Goal: Information Seeking & Learning: Learn about a topic

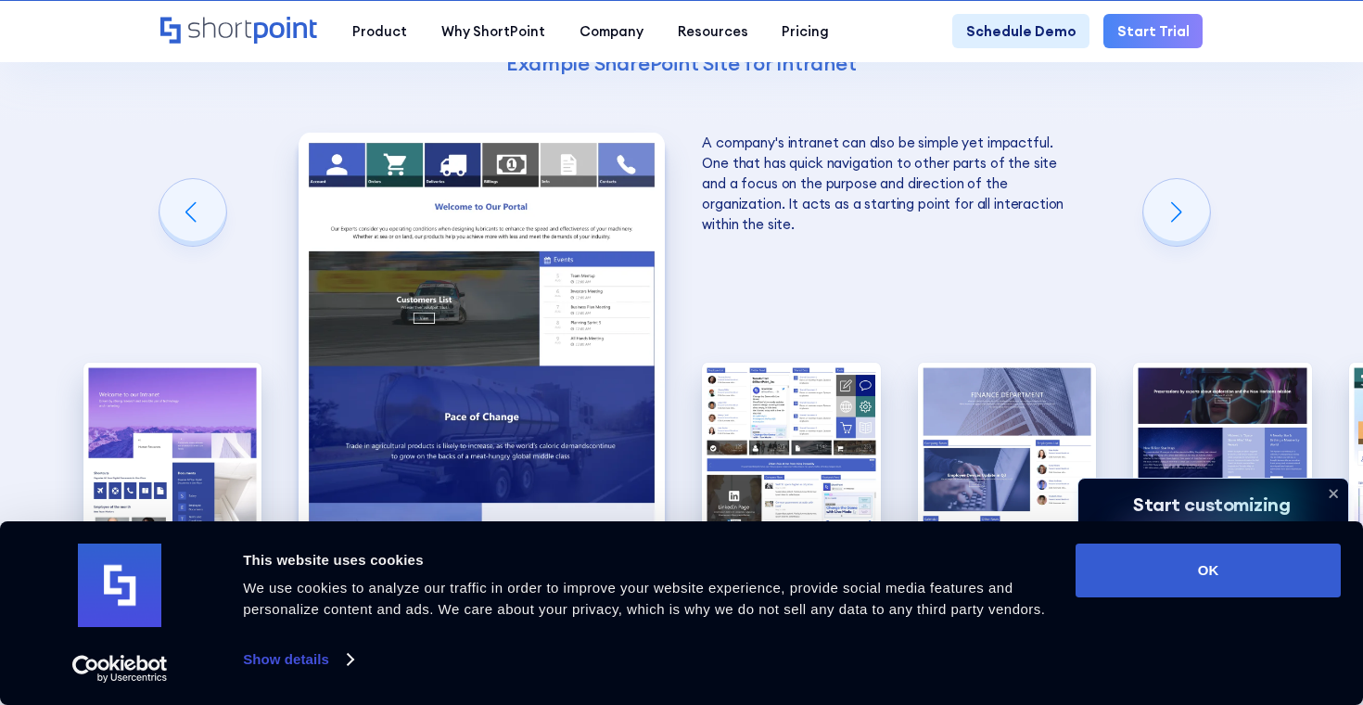
scroll to position [2503, 0]
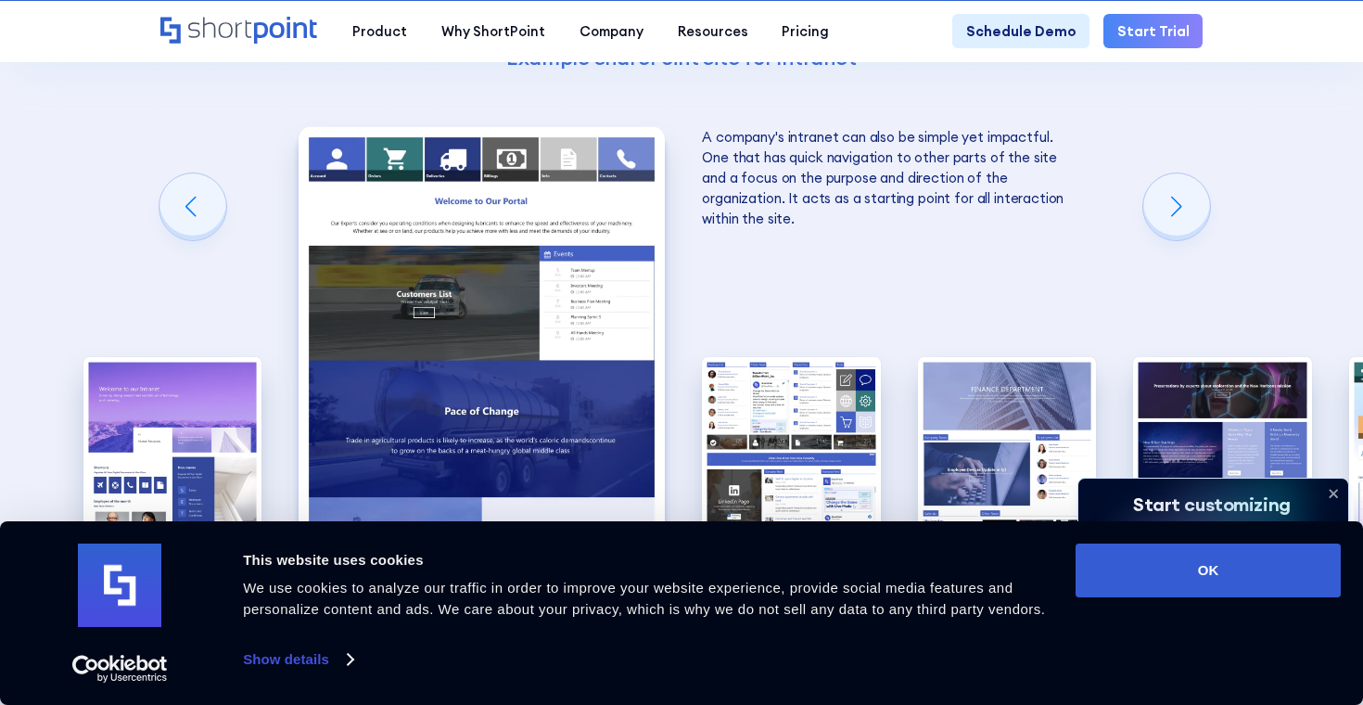
click at [1335, 494] on icon at bounding box center [1334, 494] width 7 height 7
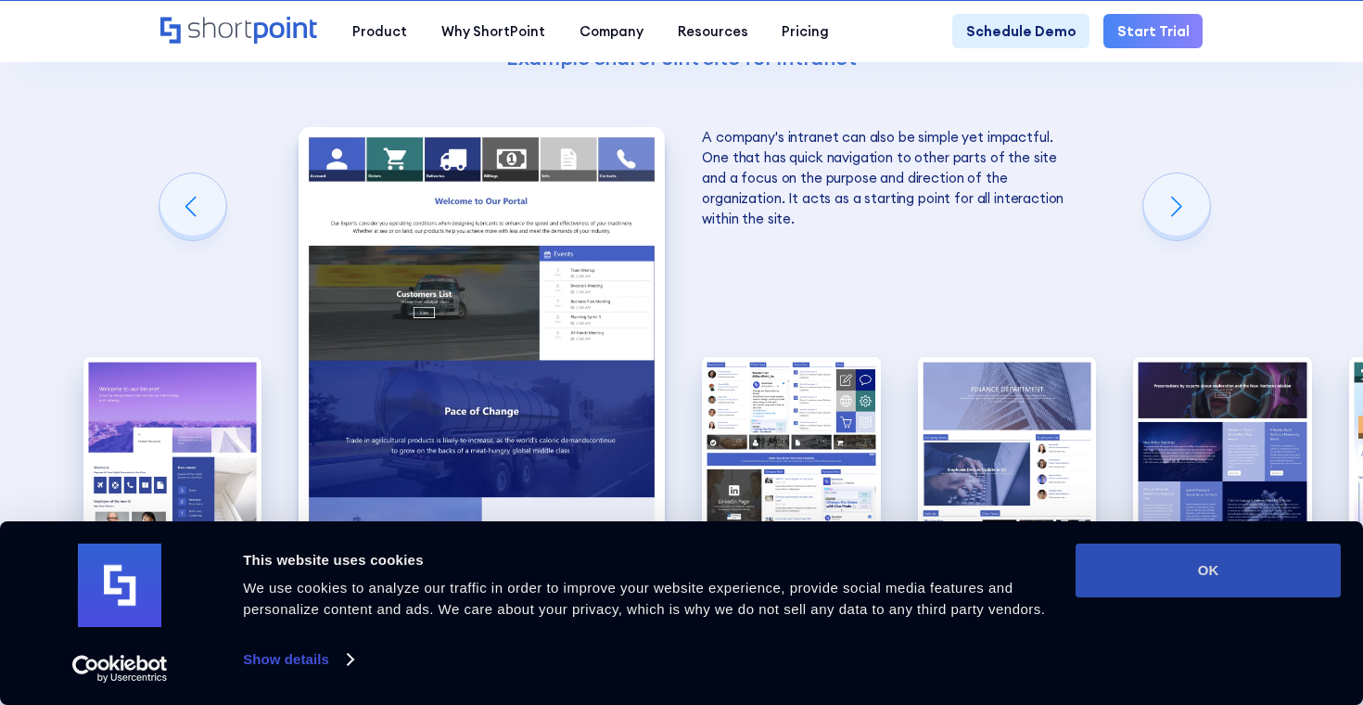
click at [1188, 575] on button "OK" at bounding box center [1208, 570] width 265 height 54
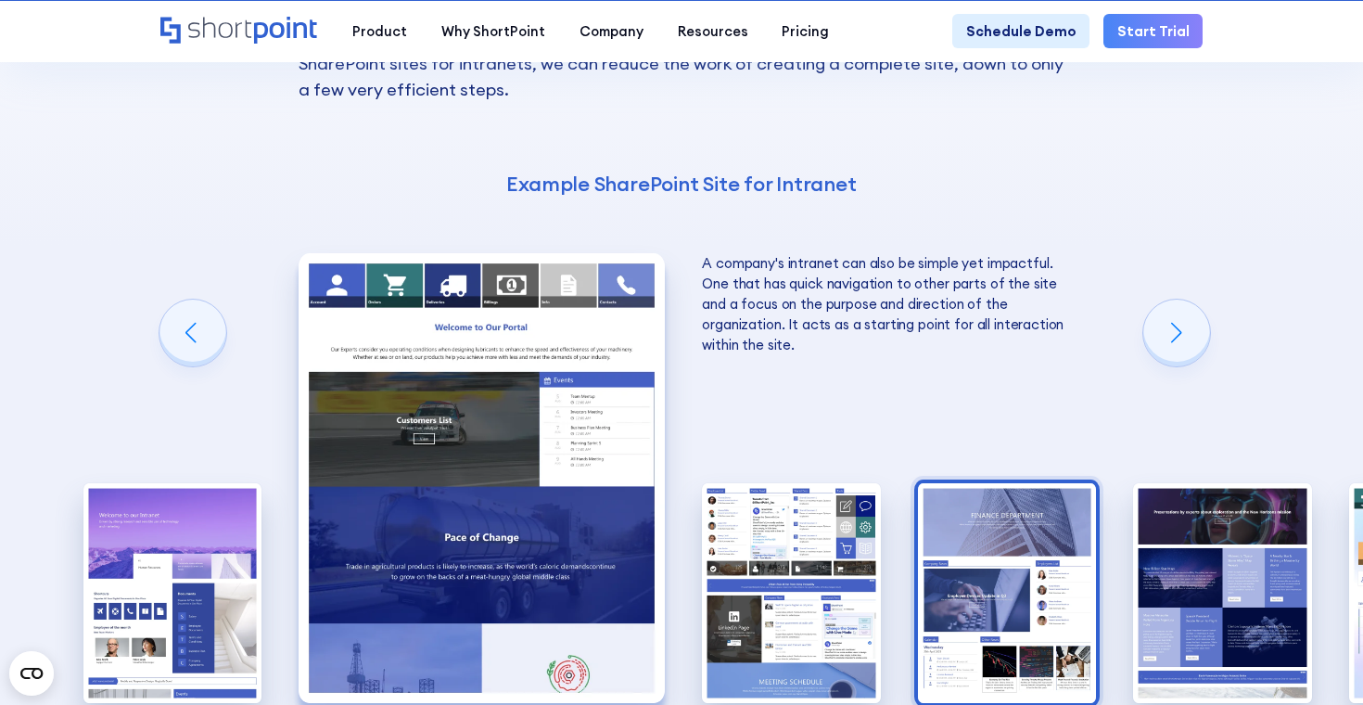
scroll to position [2372, 0]
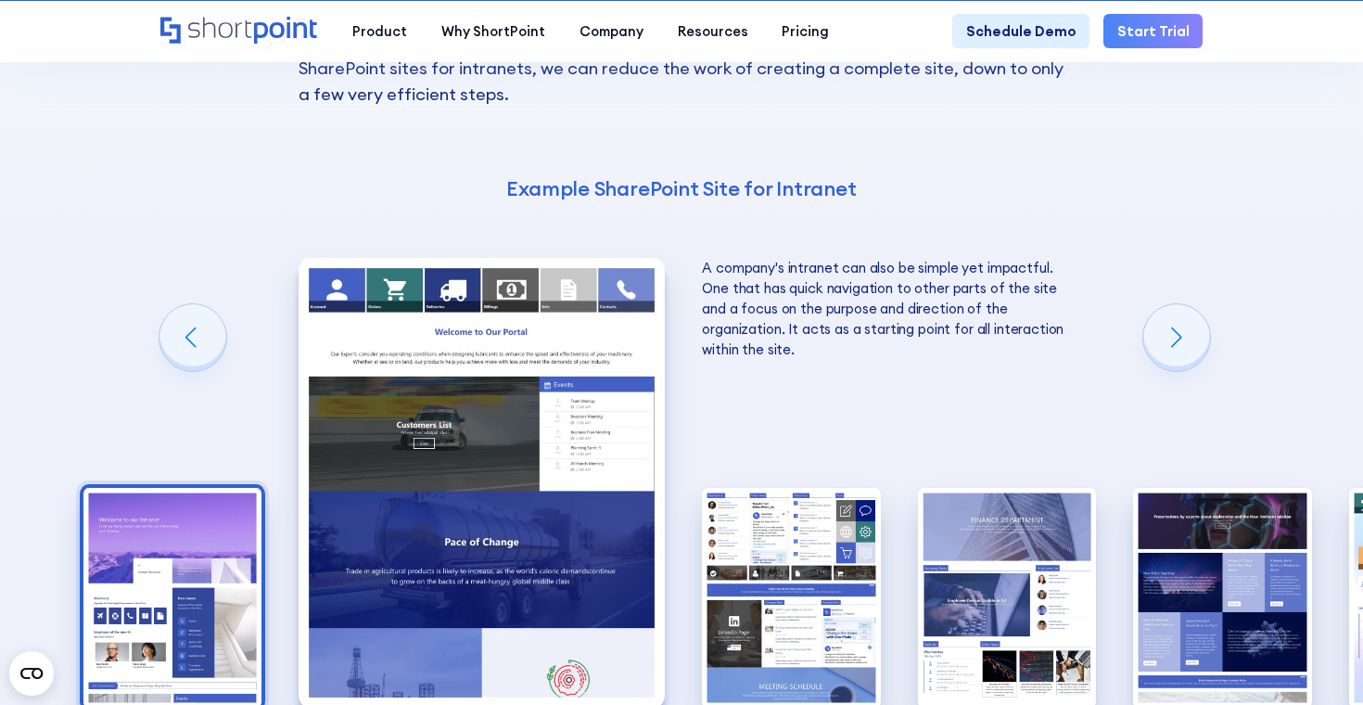
click at [205, 498] on img "1 / 10" at bounding box center [172, 598] width 179 height 220
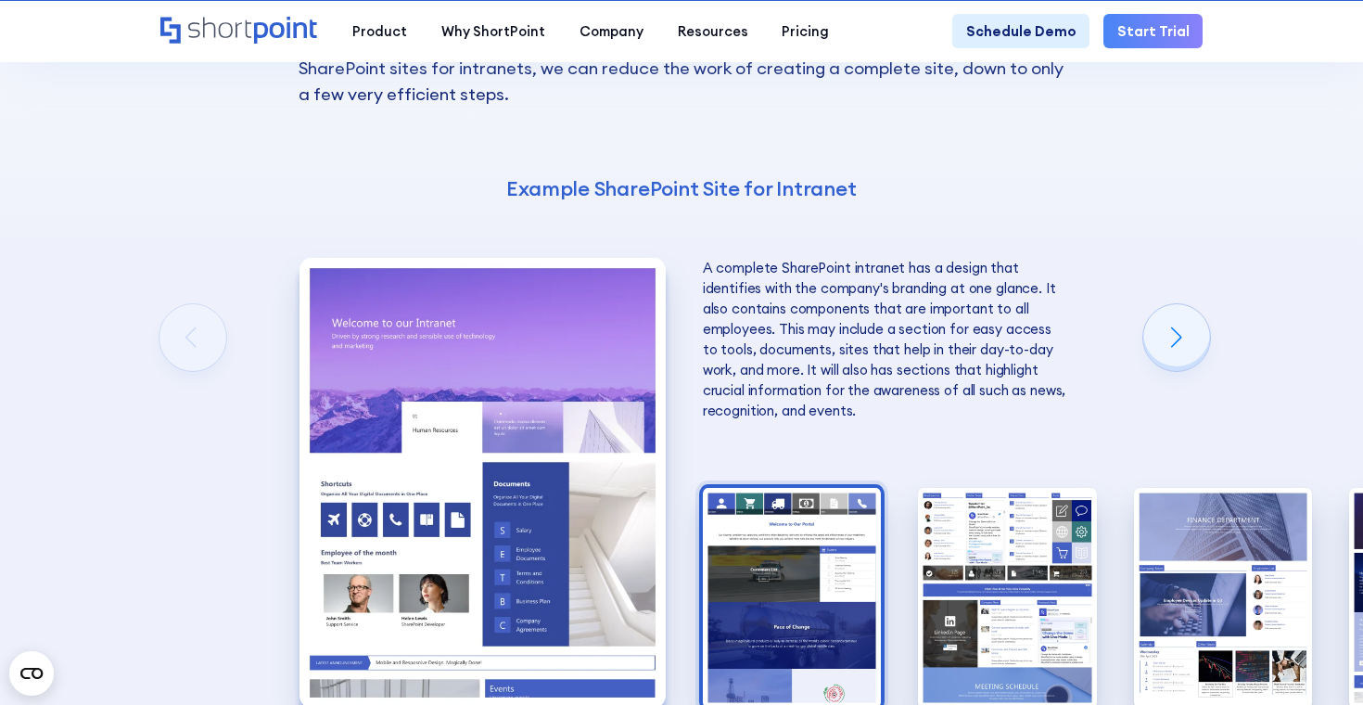
click at [771, 509] on img "2 / 10" at bounding box center [792, 598] width 179 height 220
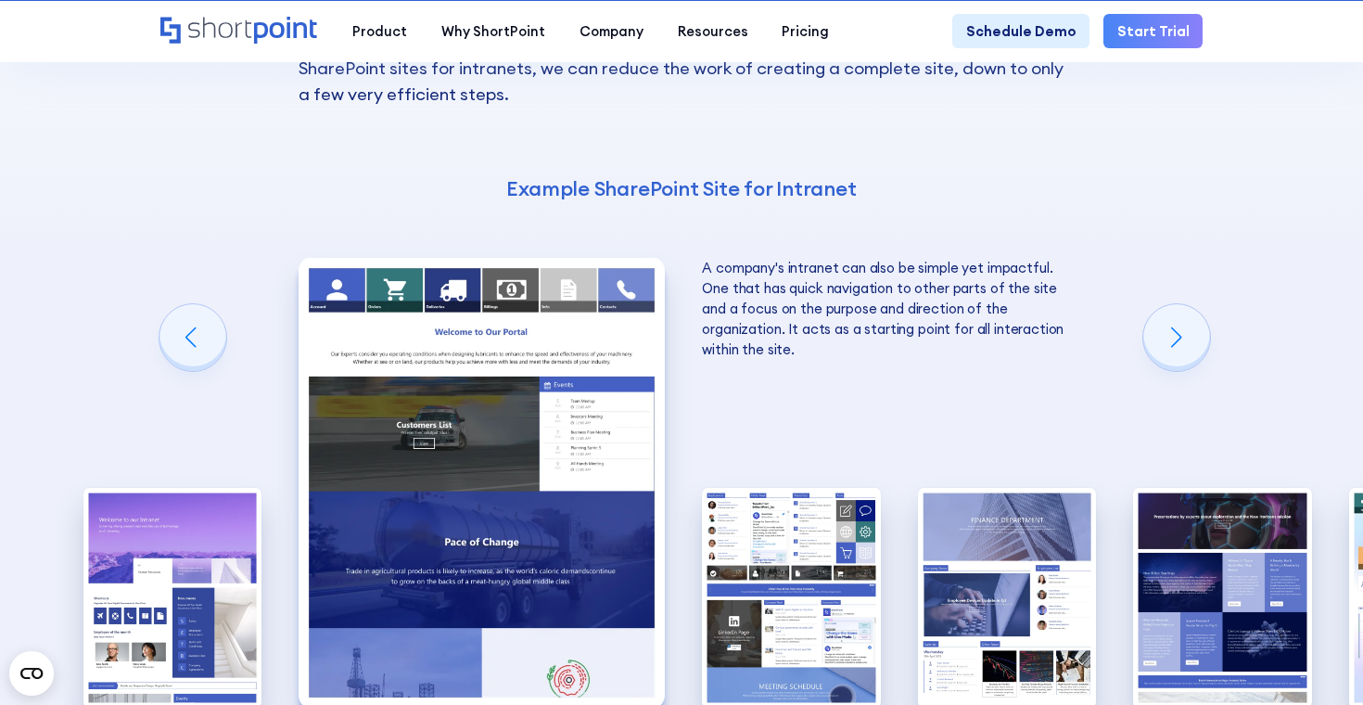
click at [771, 509] on img "3 / 10" at bounding box center [791, 598] width 179 height 220
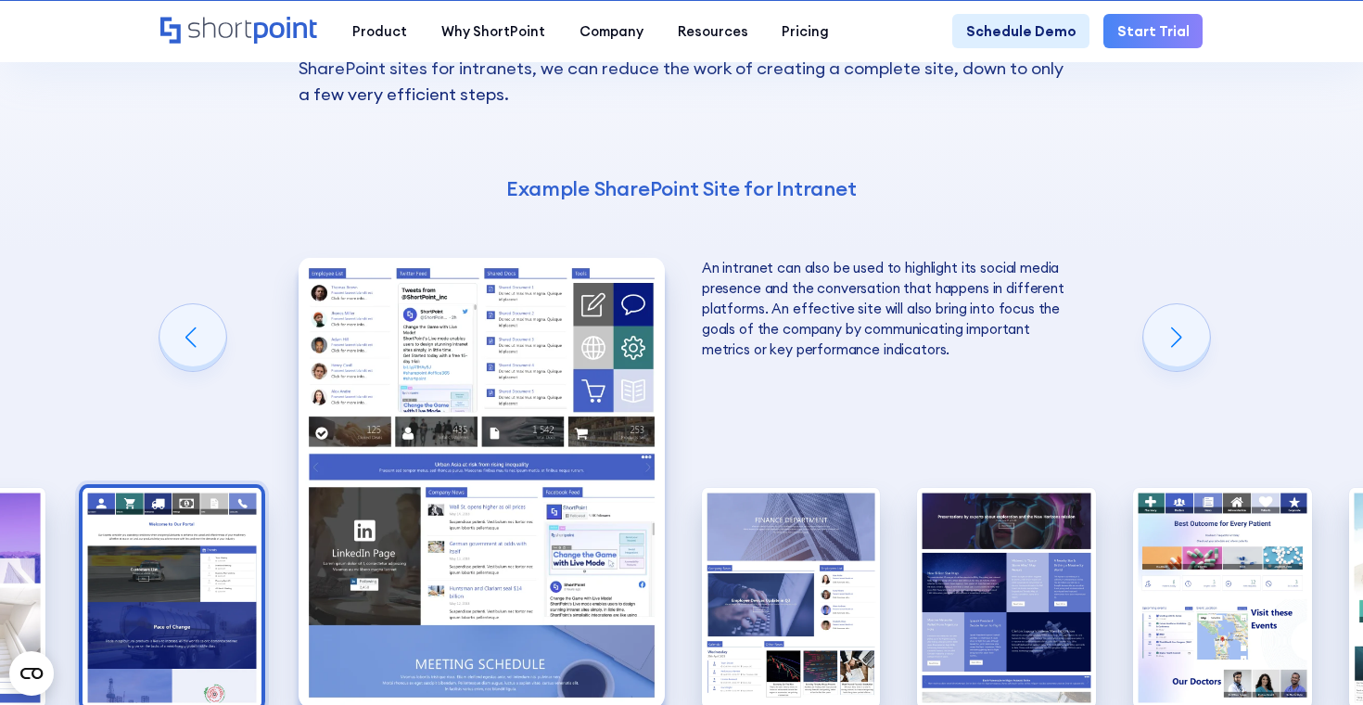
click at [771, 509] on img "4 / 10" at bounding box center [791, 598] width 179 height 220
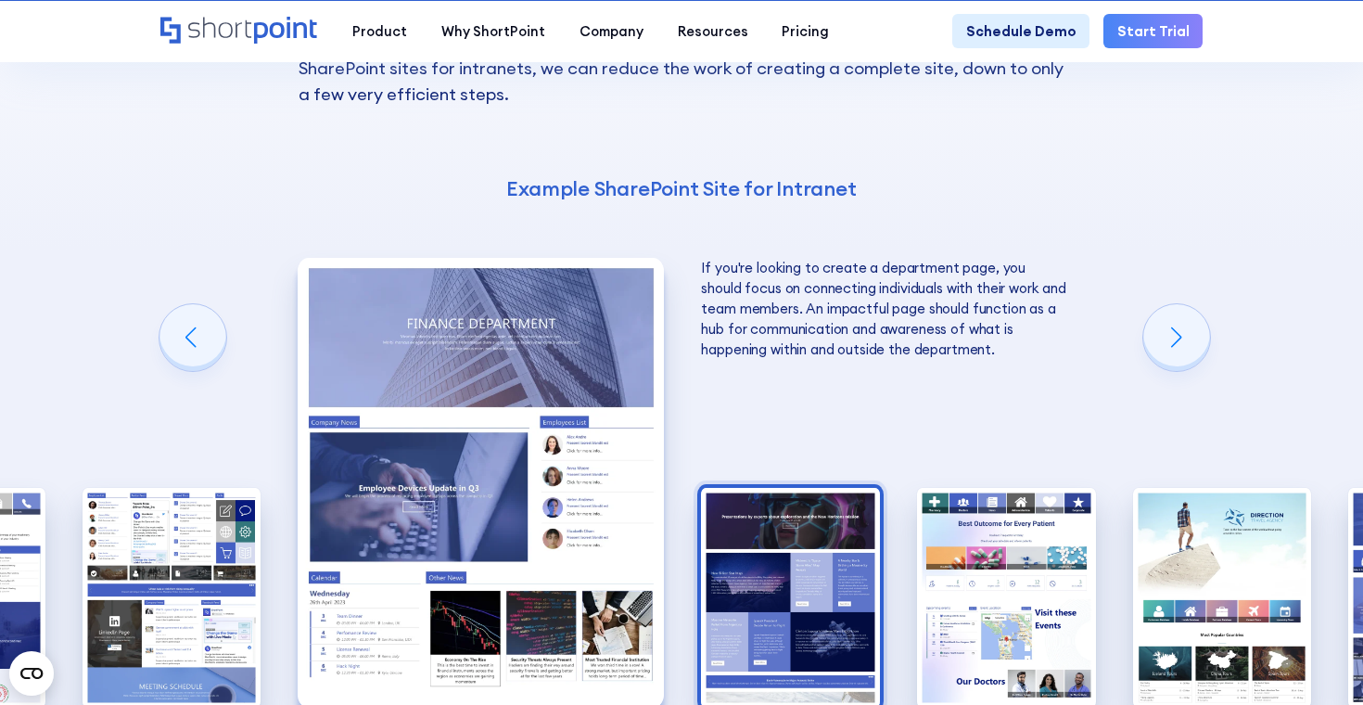
click at [783, 528] on img "5 / 10" at bounding box center [790, 598] width 179 height 220
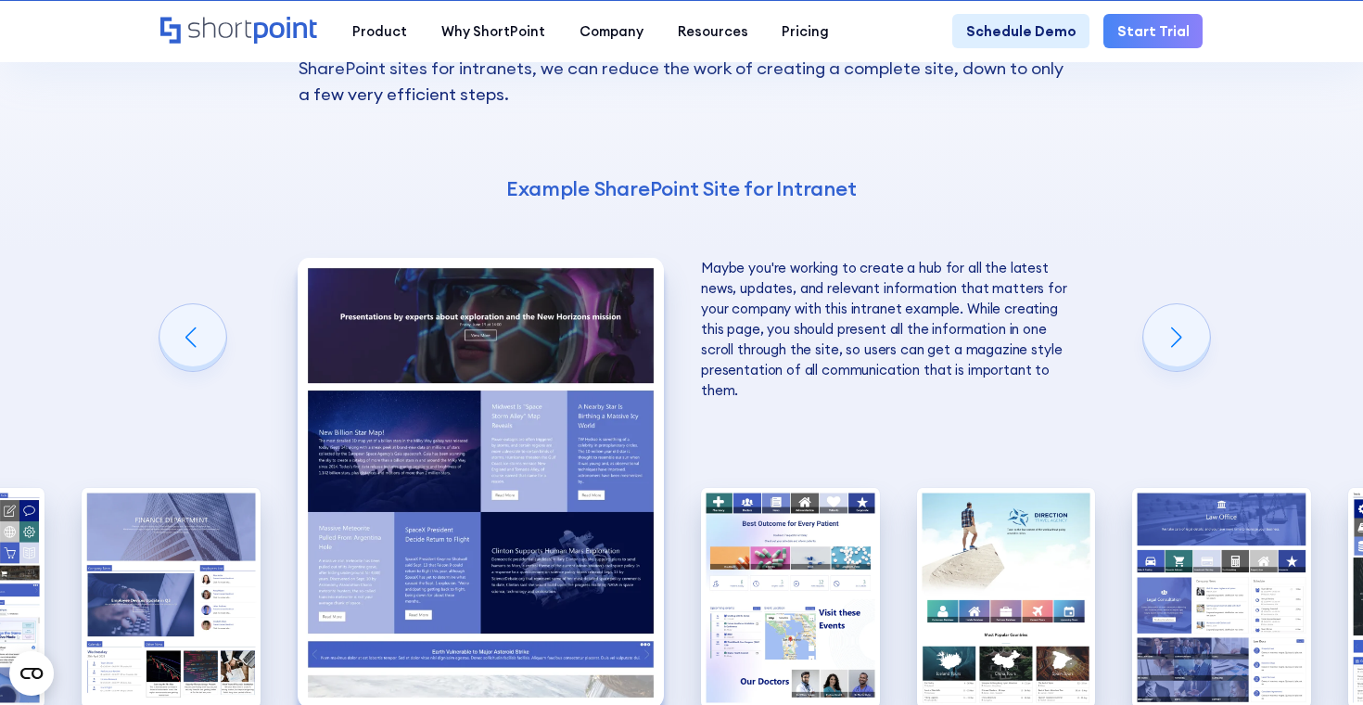
click at [783, 528] on img "6 / 10" at bounding box center [790, 598] width 179 height 220
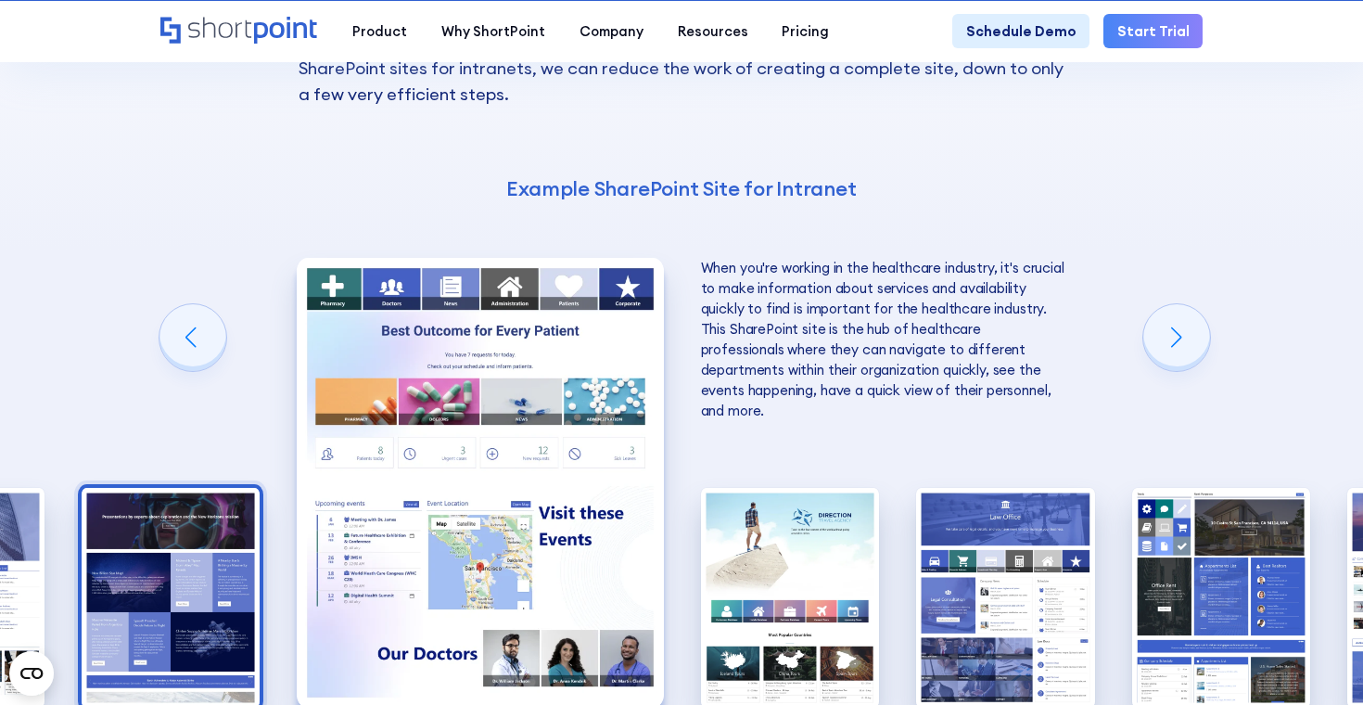
click at [783, 528] on img "7 / 10" at bounding box center [790, 598] width 179 height 220
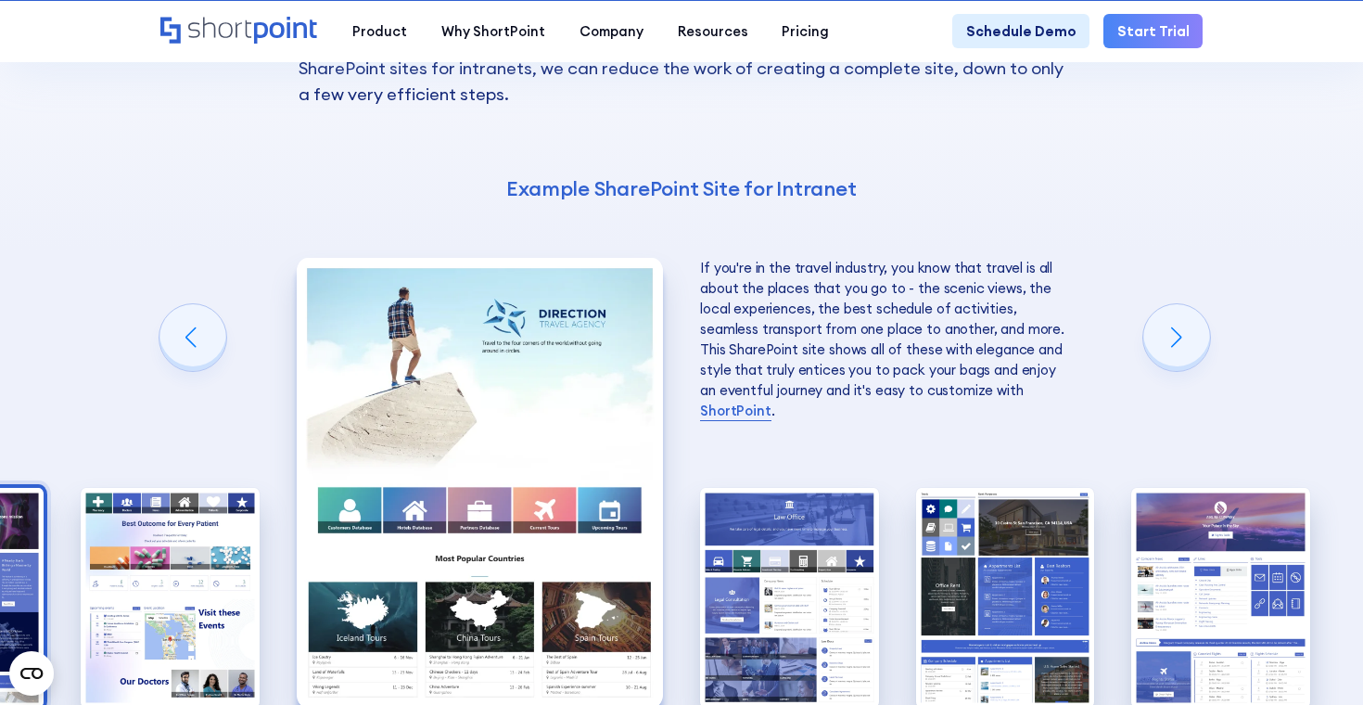
click at [783, 528] on img "8 / 10" at bounding box center [789, 598] width 179 height 220
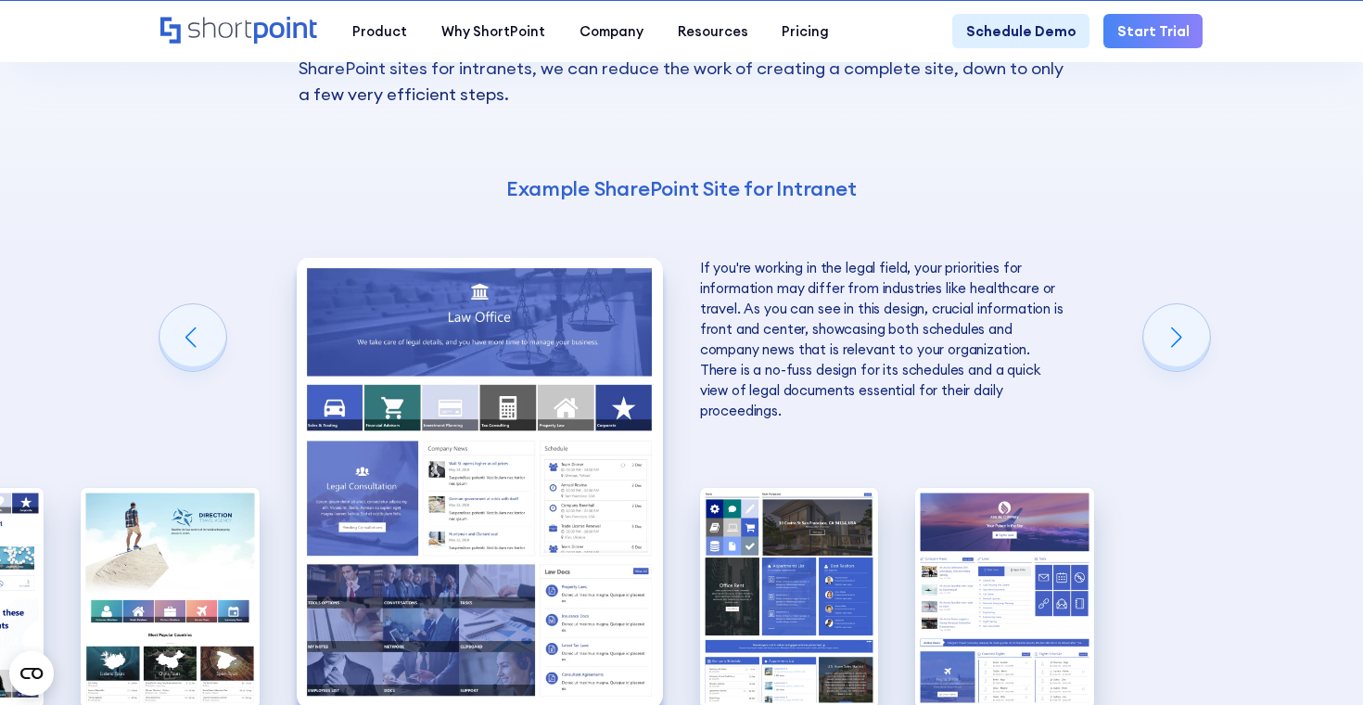
click at [579, 444] on img "8 / 10" at bounding box center [480, 483] width 366 height 450
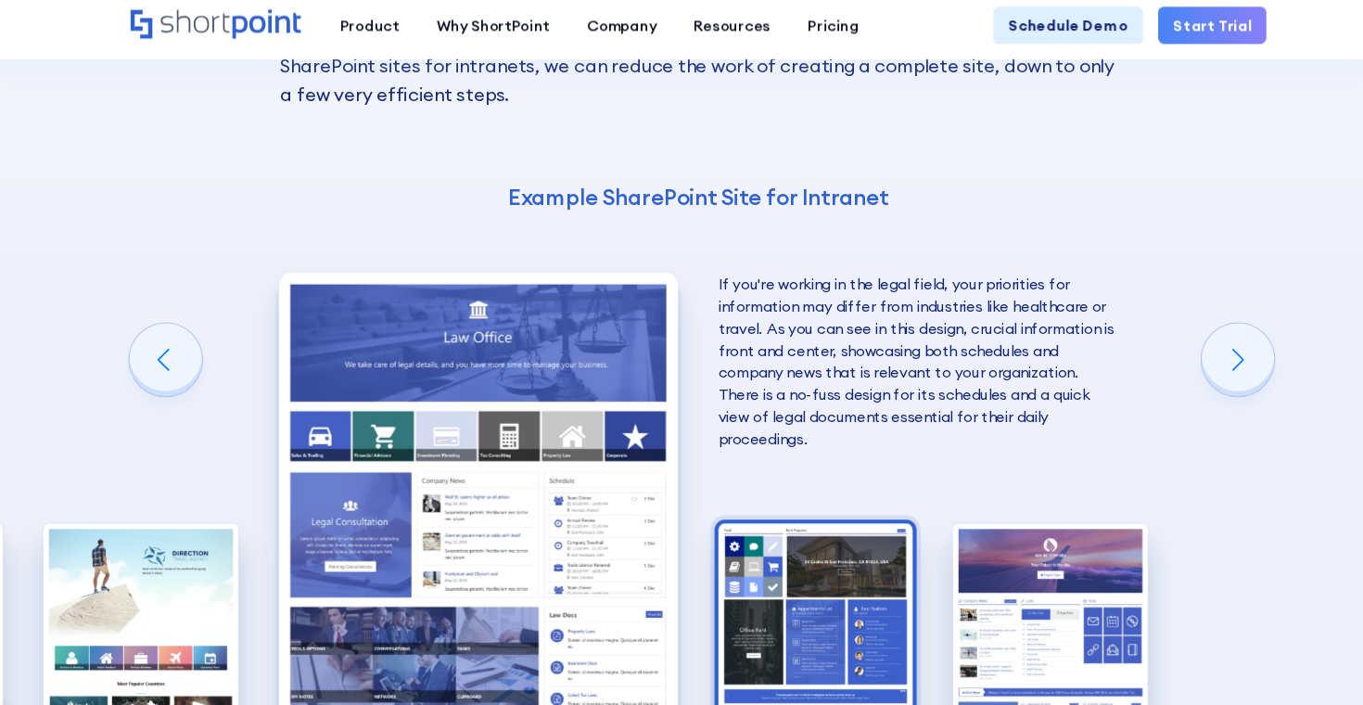
click at [794, 507] on img "9 / 10" at bounding box center [789, 598] width 179 height 220
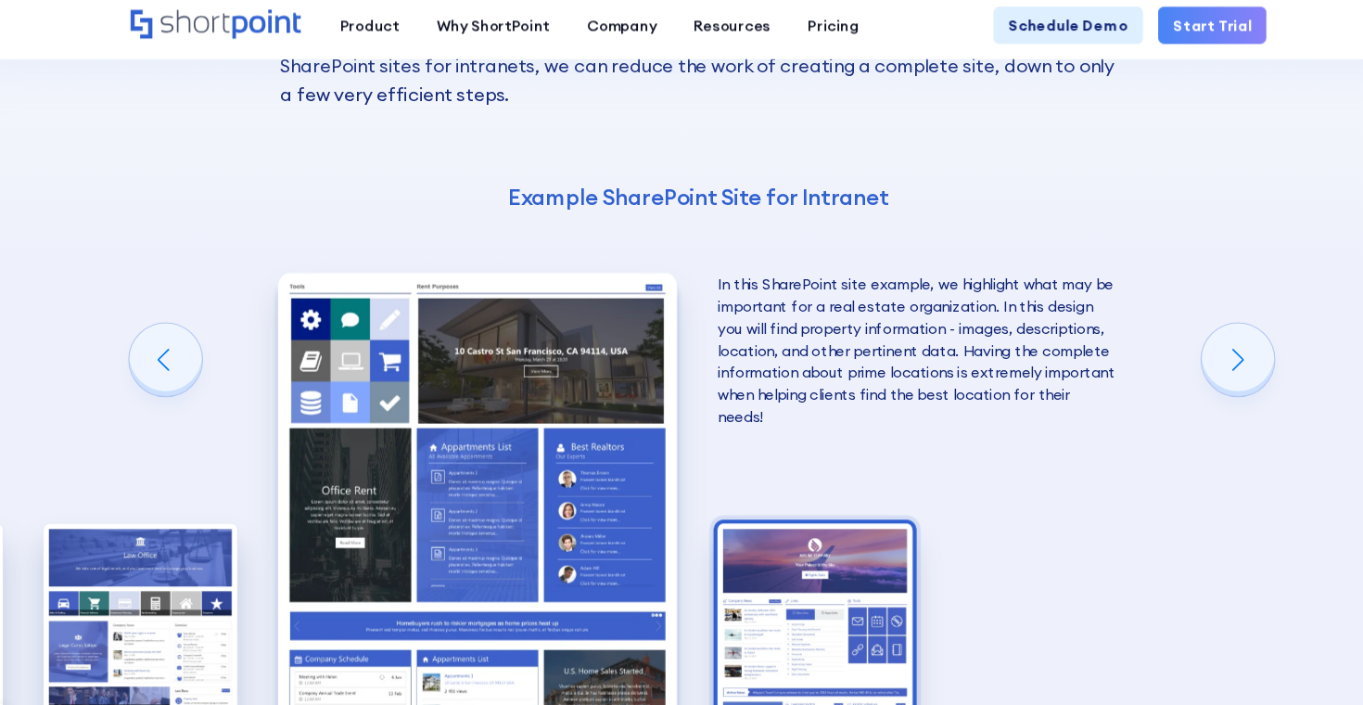
click at [811, 540] on img "10 / 10" at bounding box center [788, 598] width 179 height 220
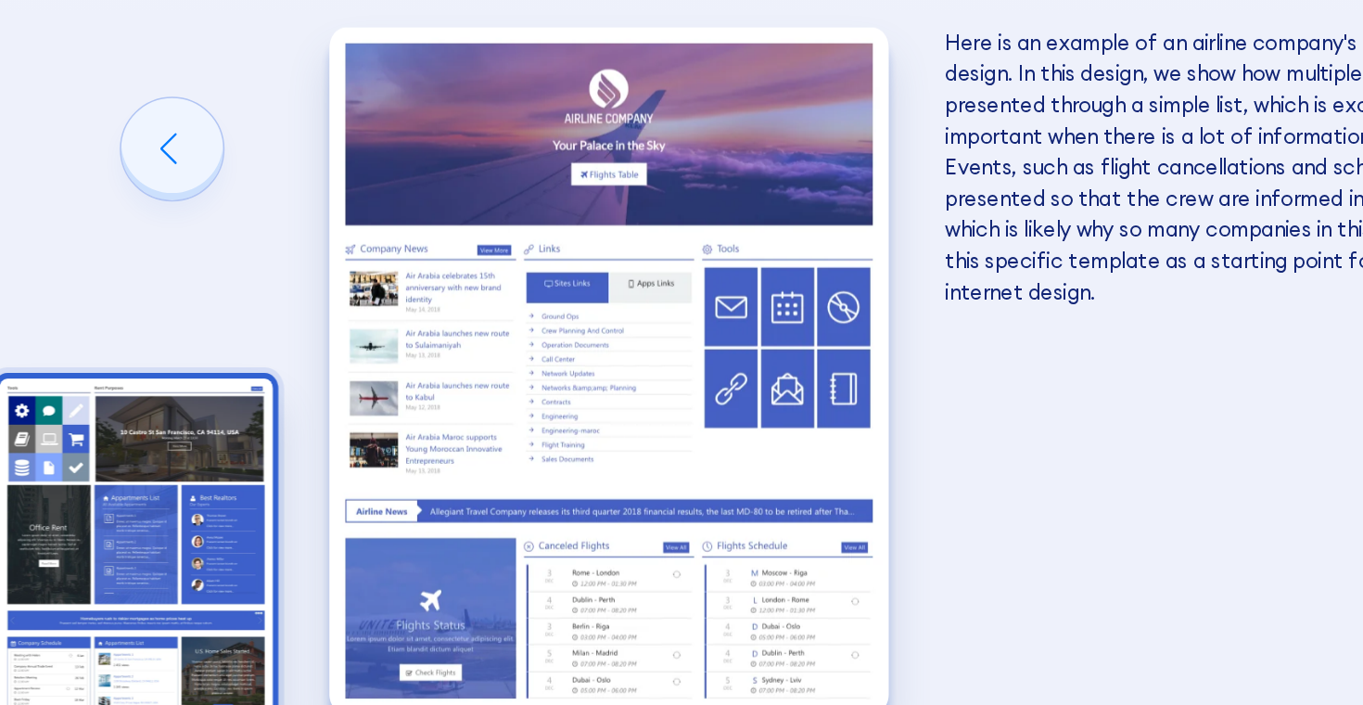
click at [177, 563] on img "9 / 10" at bounding box center [169, 598] width 179 height 220
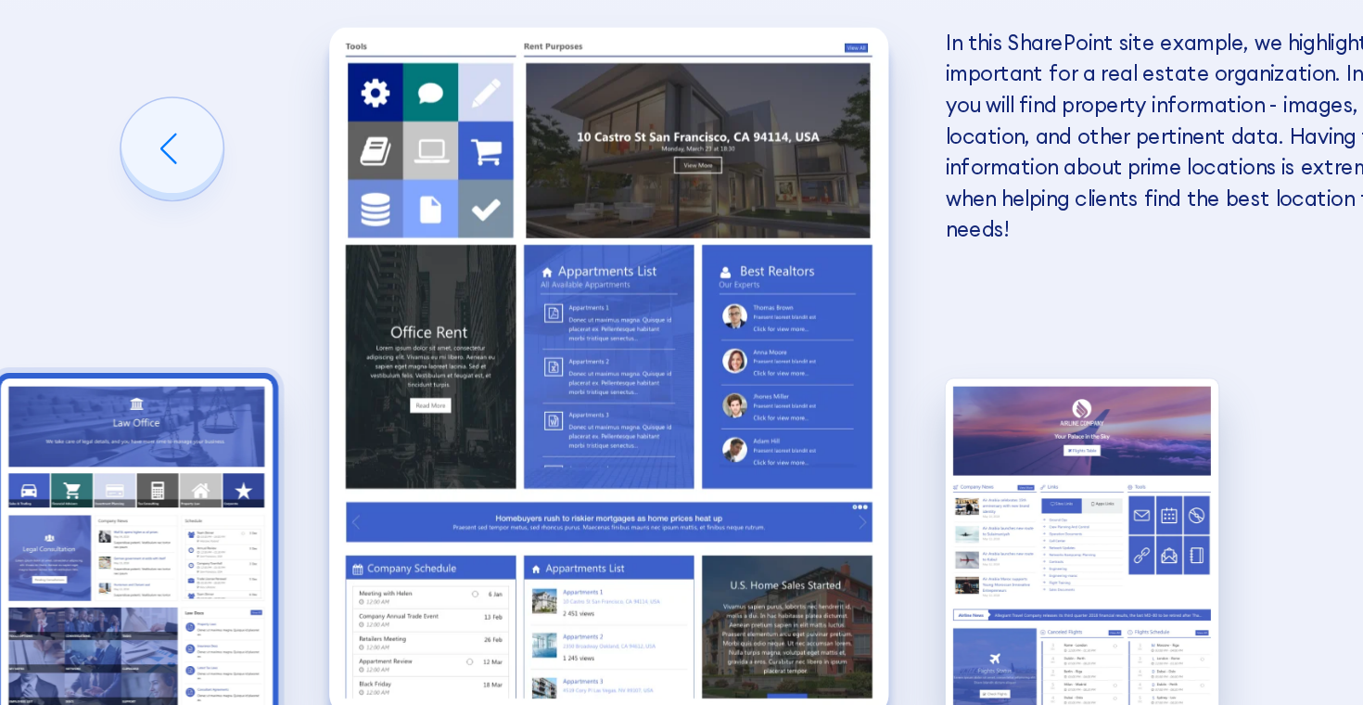
click at [170, 556] on img "8 / 10" at bounding box center [170, 598] width 179 height 220
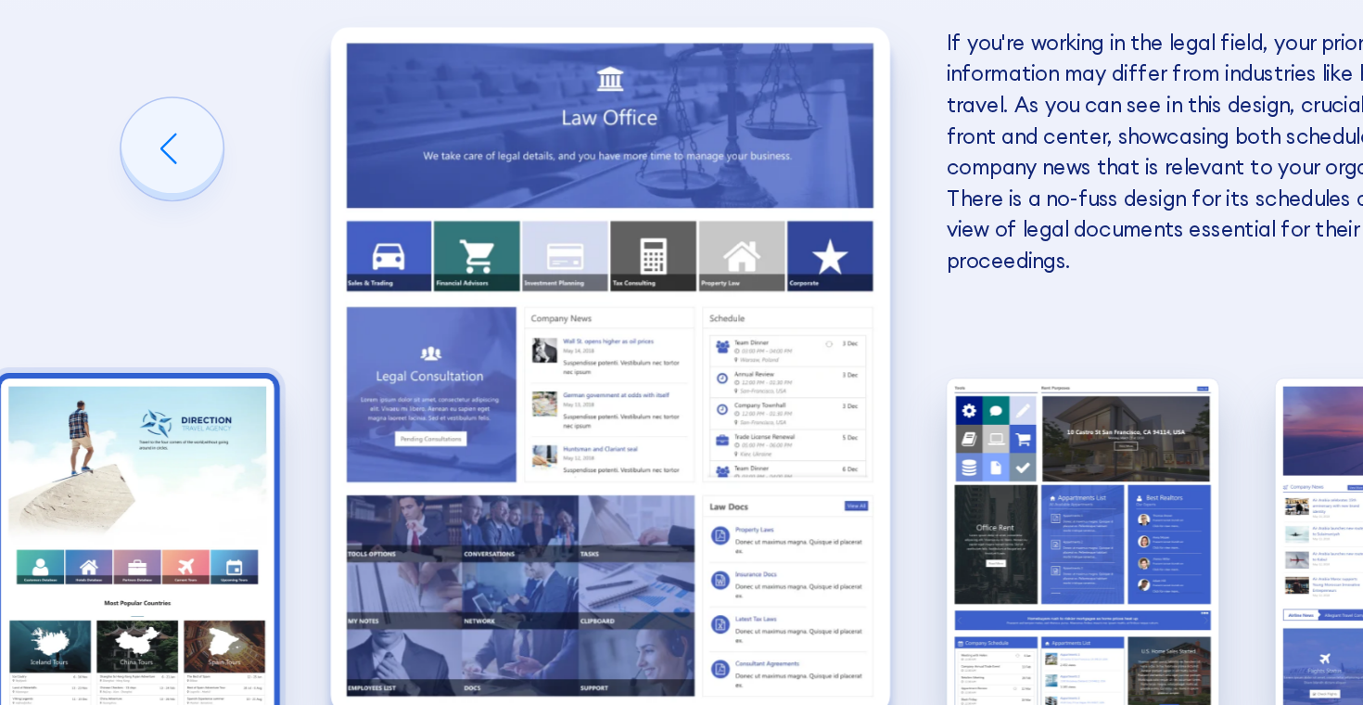
click at [212, 558] on img "7 / 10" at bounding box center [170, 598] width 179 height 220
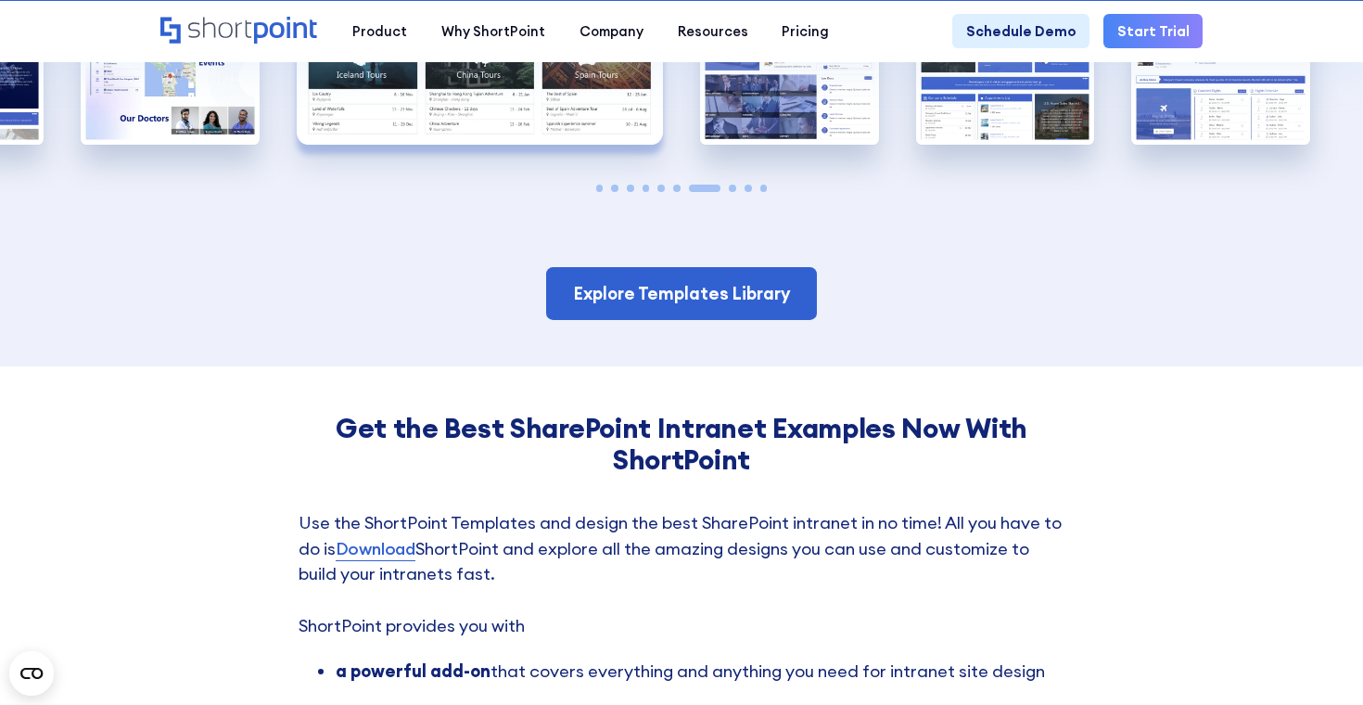
scroll to position [2938, 0]
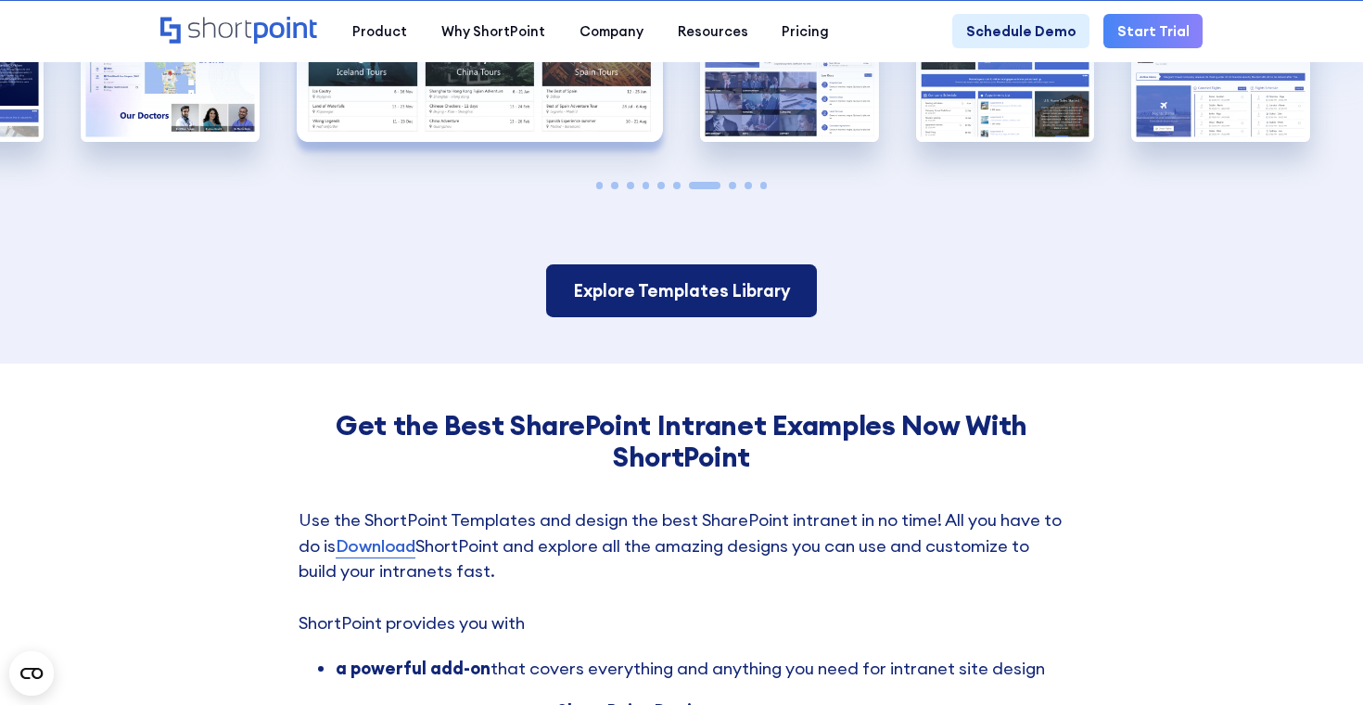
click at [674, 264] on link "Explore Templates Library" at bounding box center [681, 290] width 271 height 53
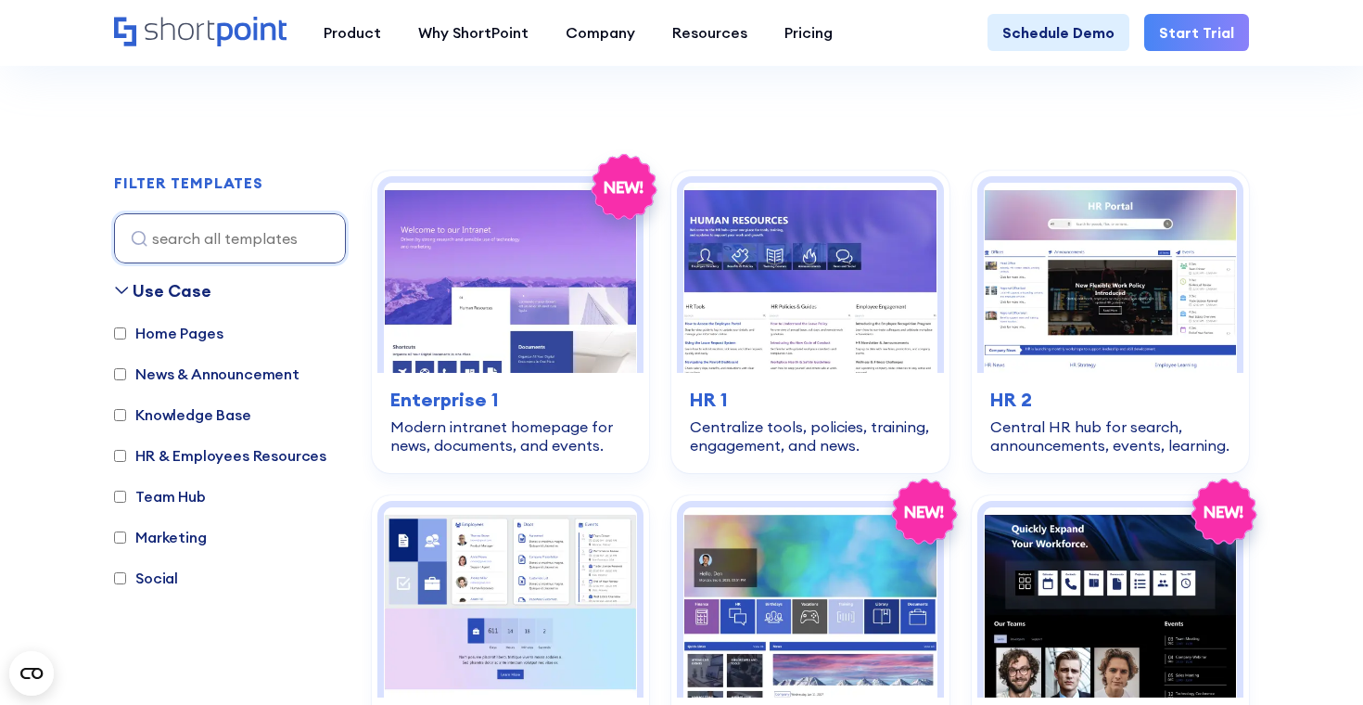
scroll to position [478, 0]
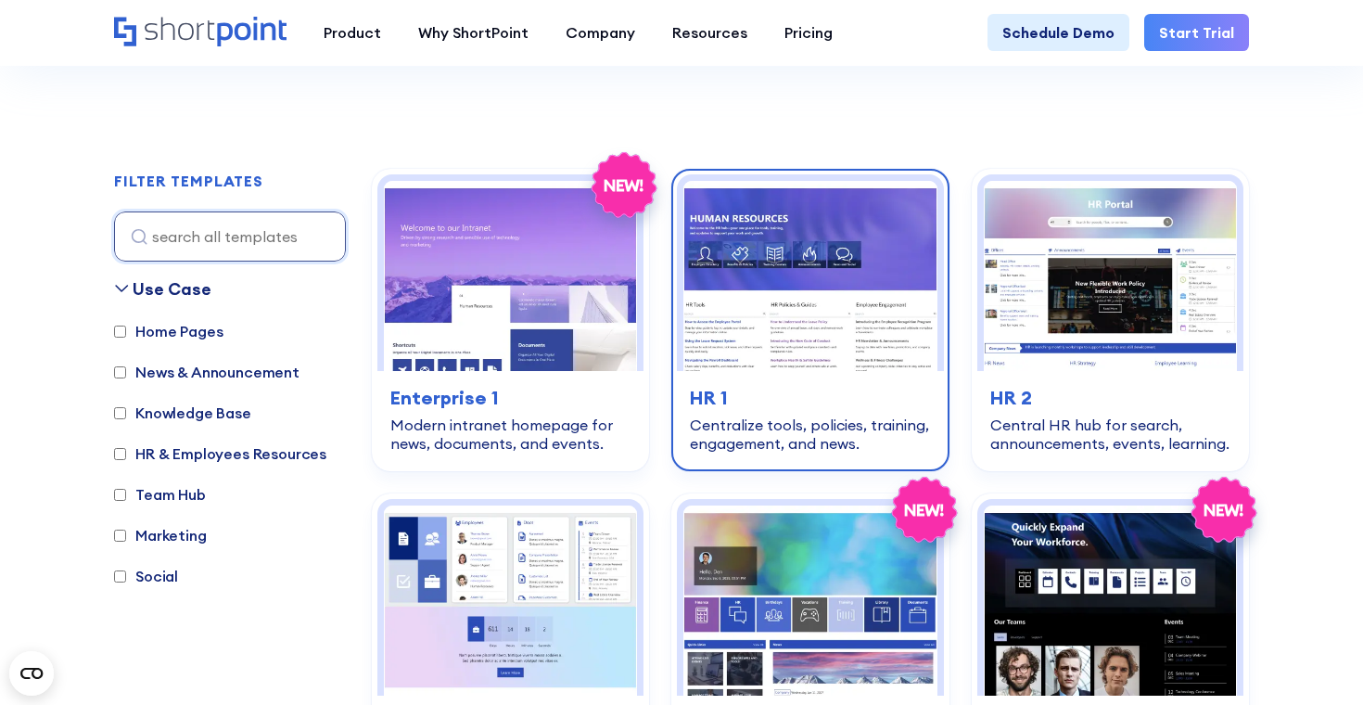
click at [832, 272] on img at bounding box center [809, 276] width 253 height 190
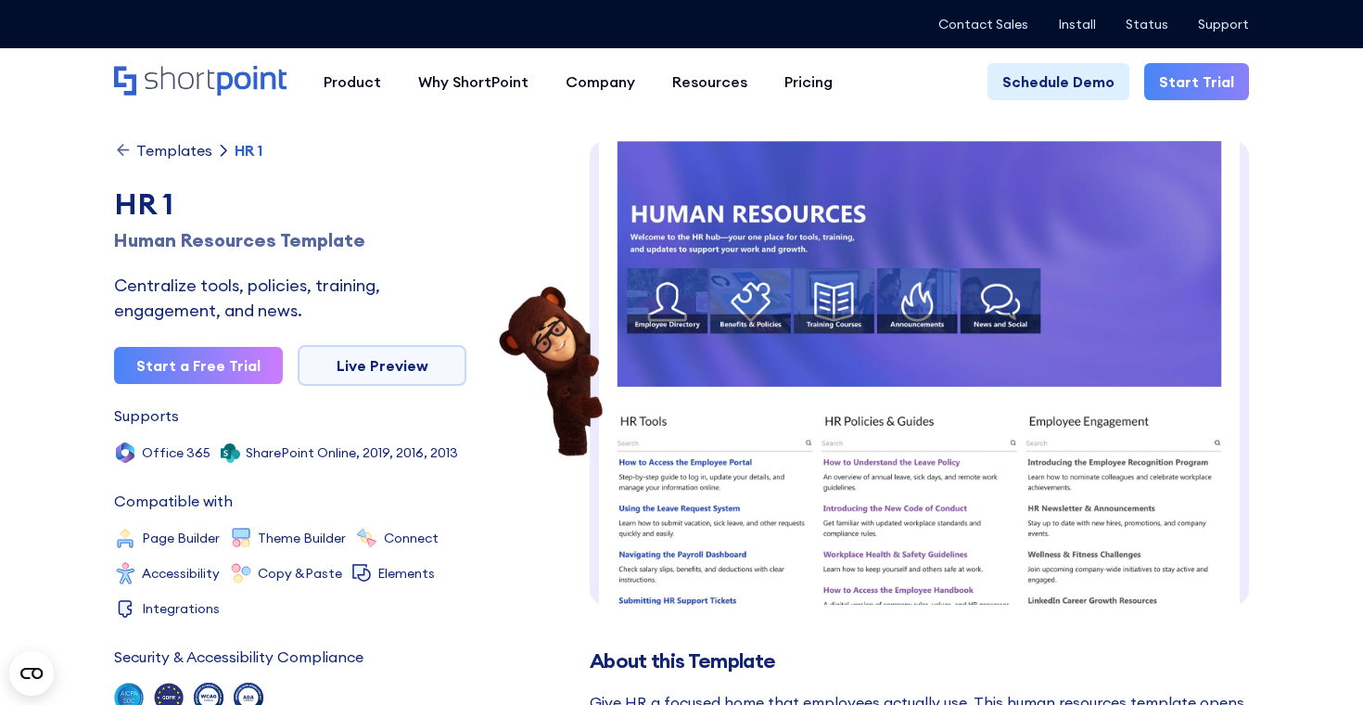
scroll to position [1, 0]
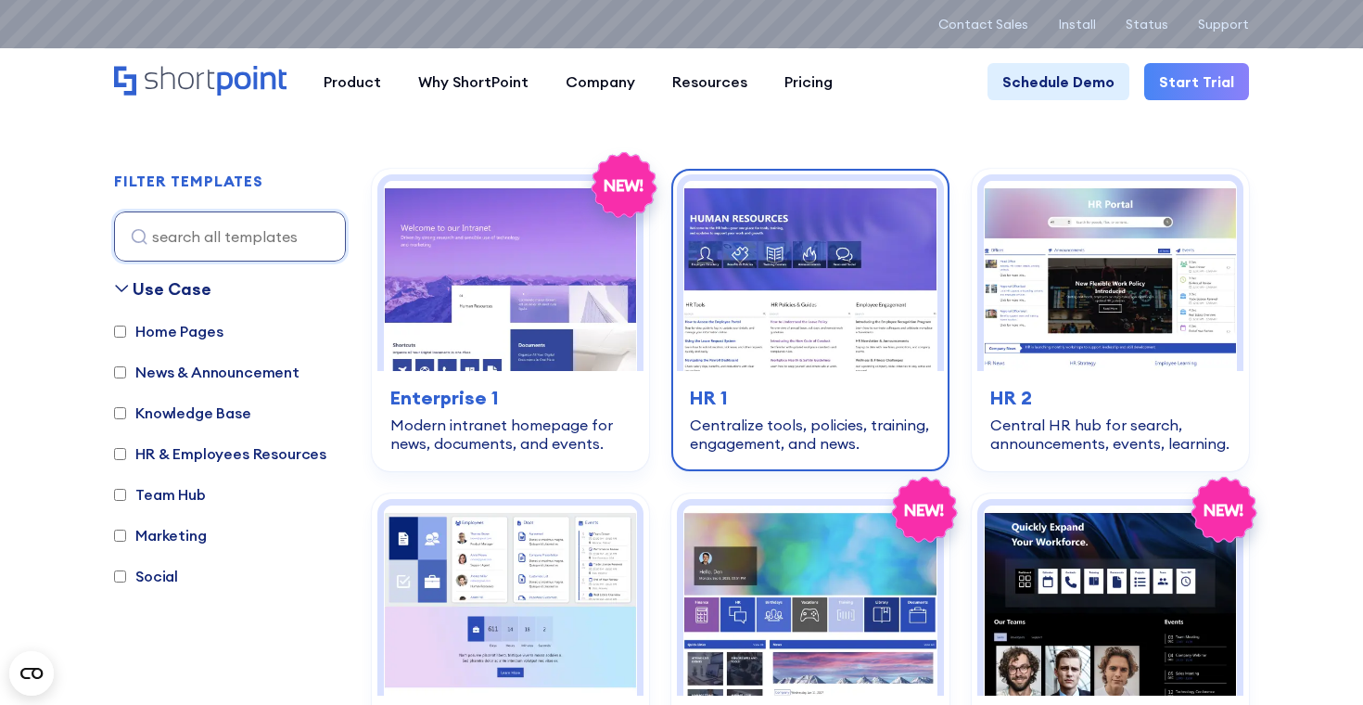
click at [761, 329] on img at bounding box center [809, 276] width 253 height 190
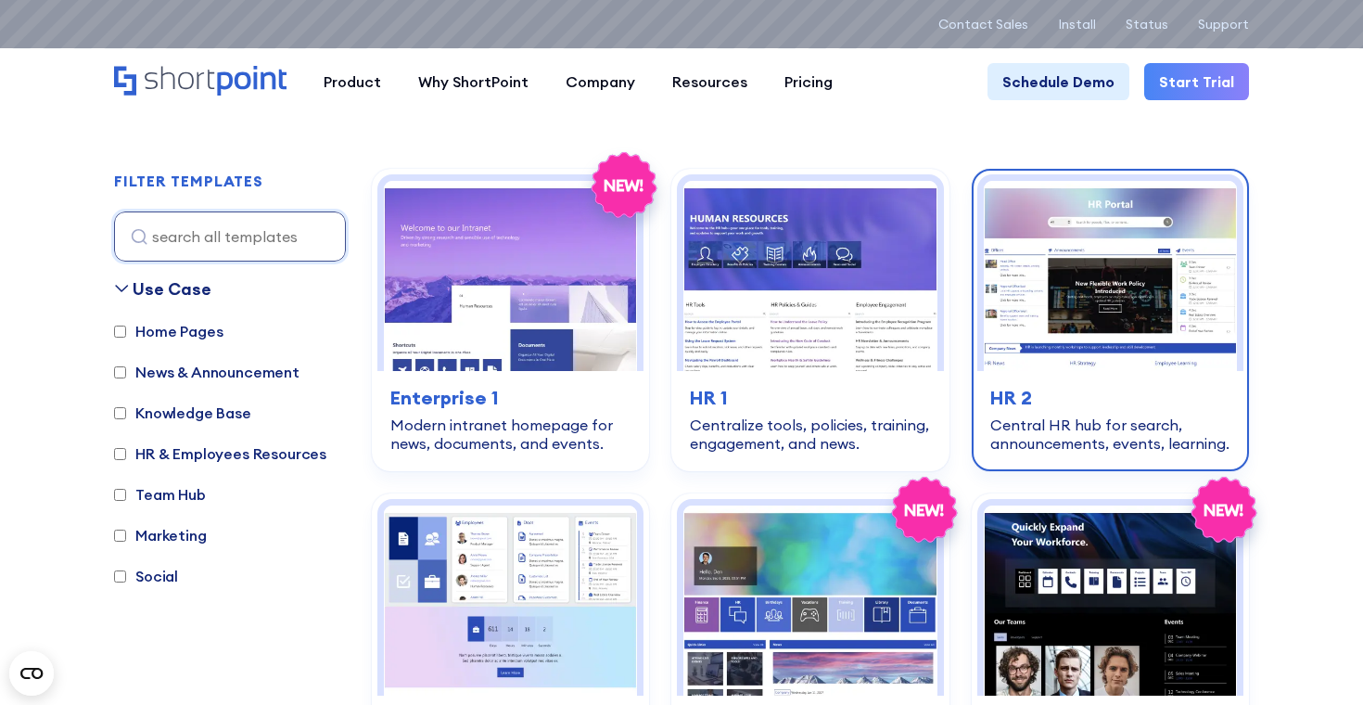
click at [1045, 301] on img at bounding box center [1110, 276] width 253 height 190
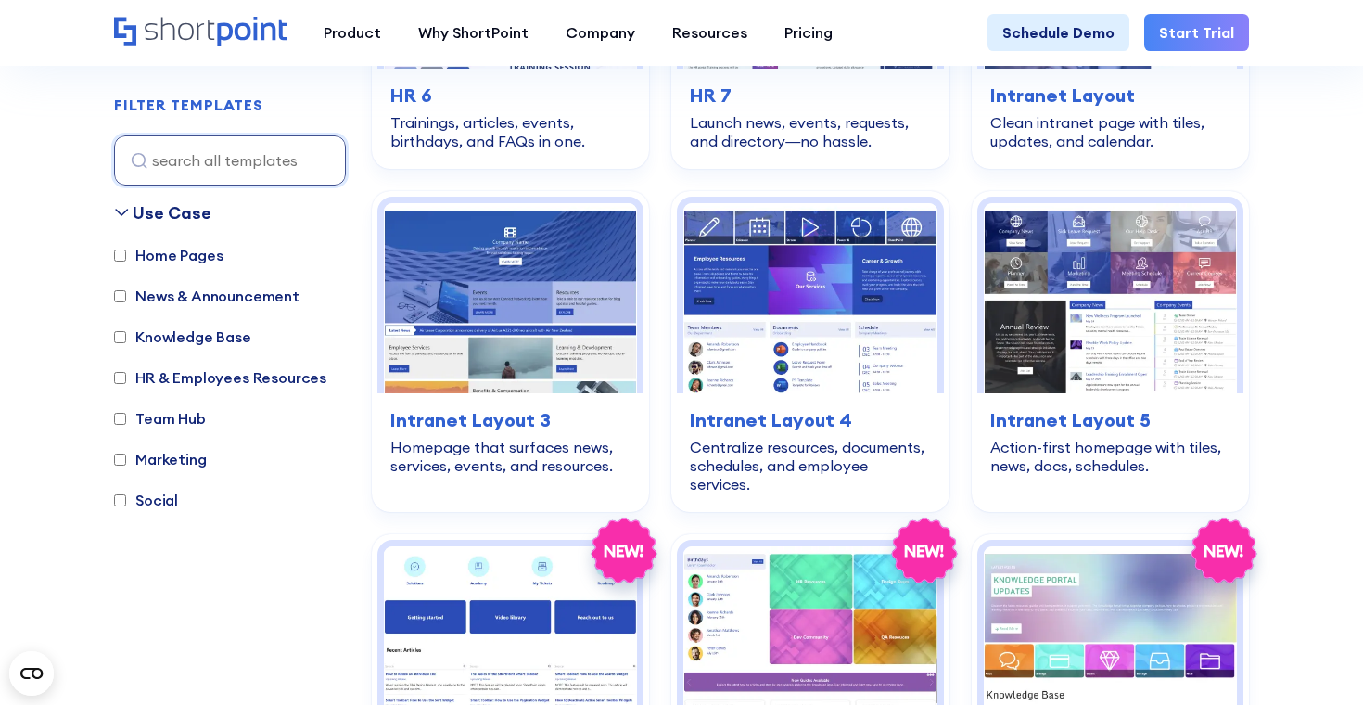
scroll to position [1454, 0]
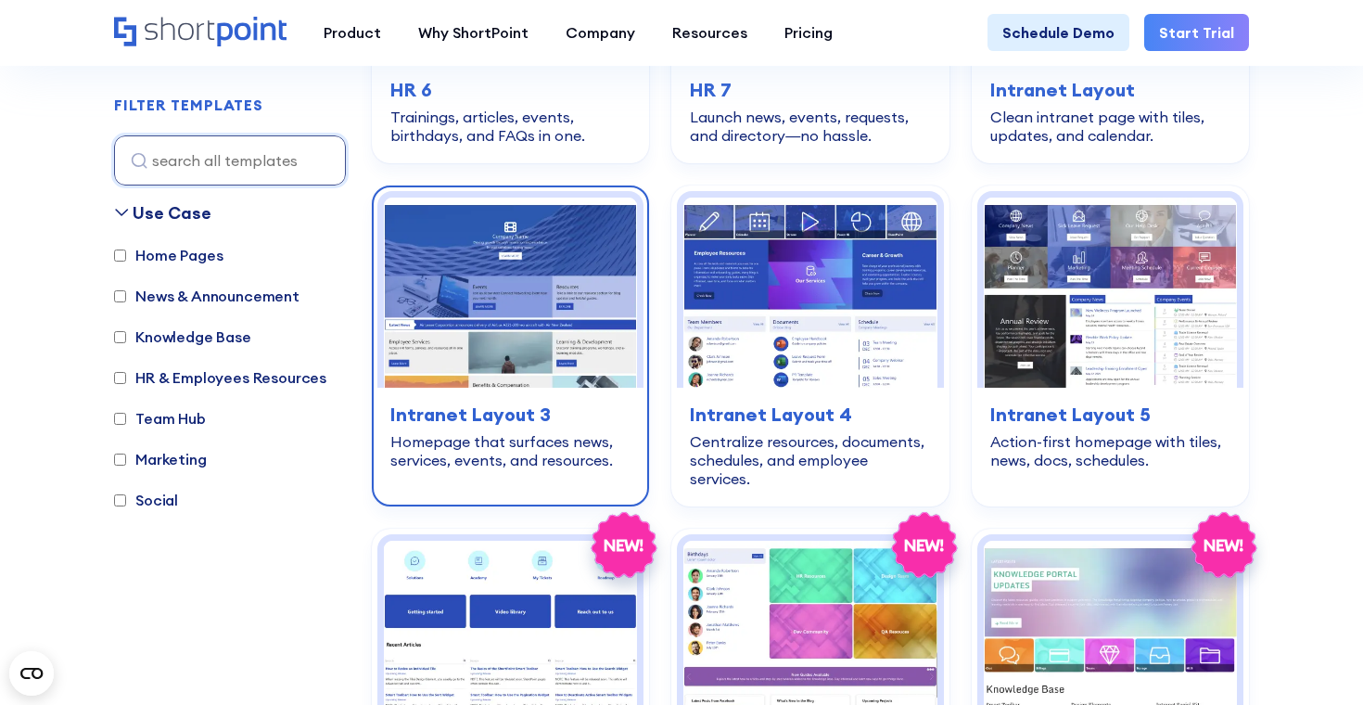
click at [567, 329] on img at bounding box center [510, 293] width 253 height 190
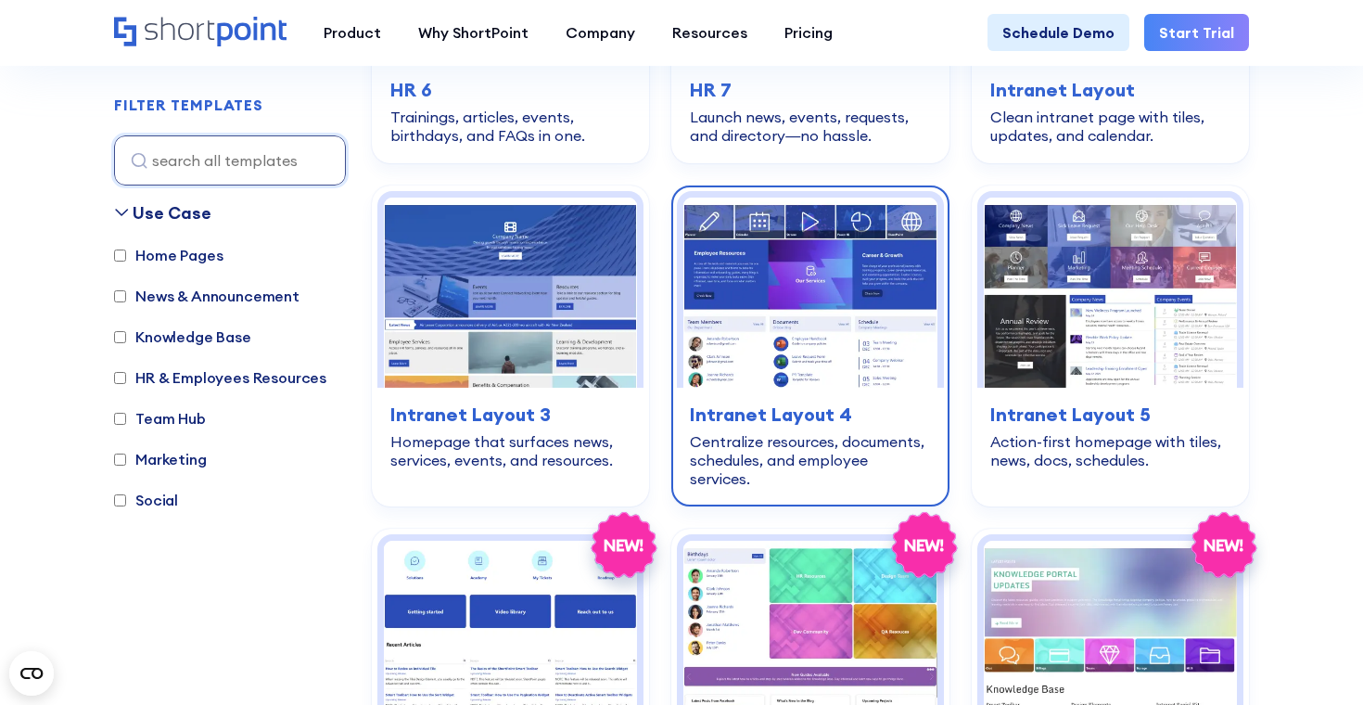
click at [751, 317] on img at bounding box center [809, 293] width 253 height 190
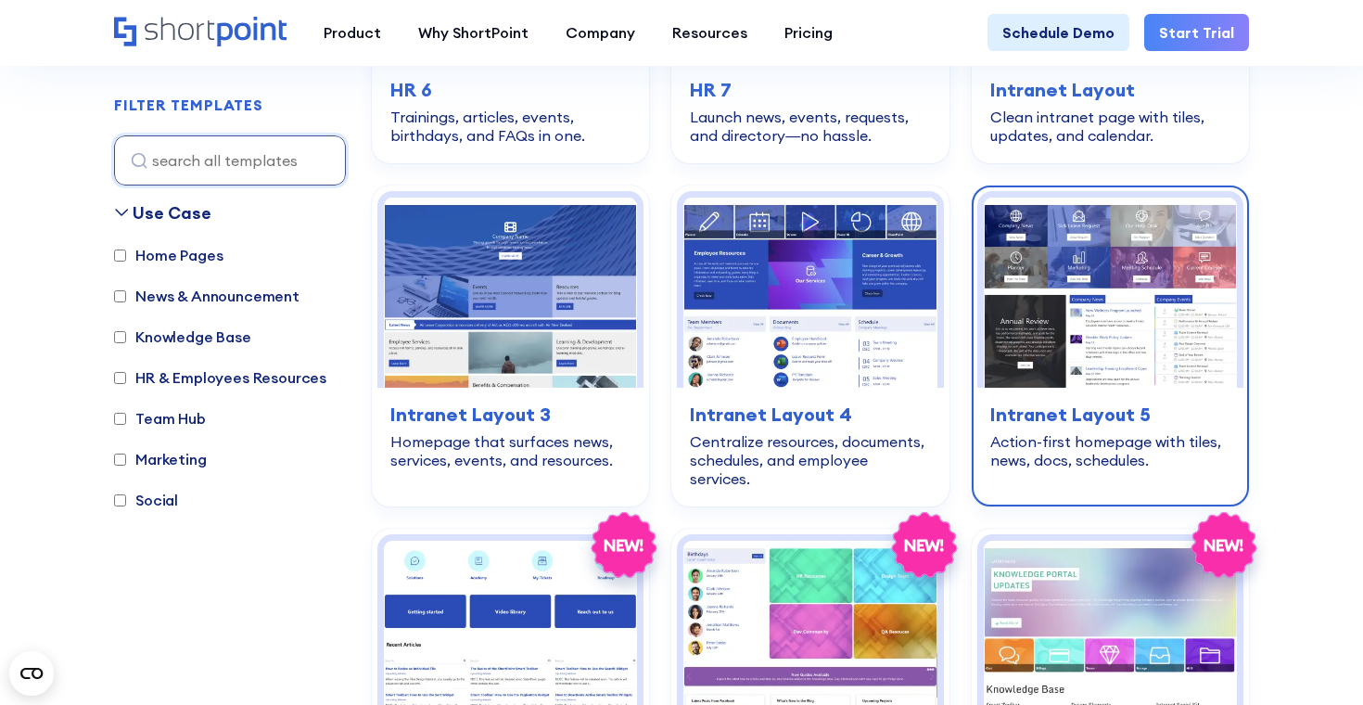
click at [1046, 340] on img at bounding box center [1110, 293] width 253 height 190
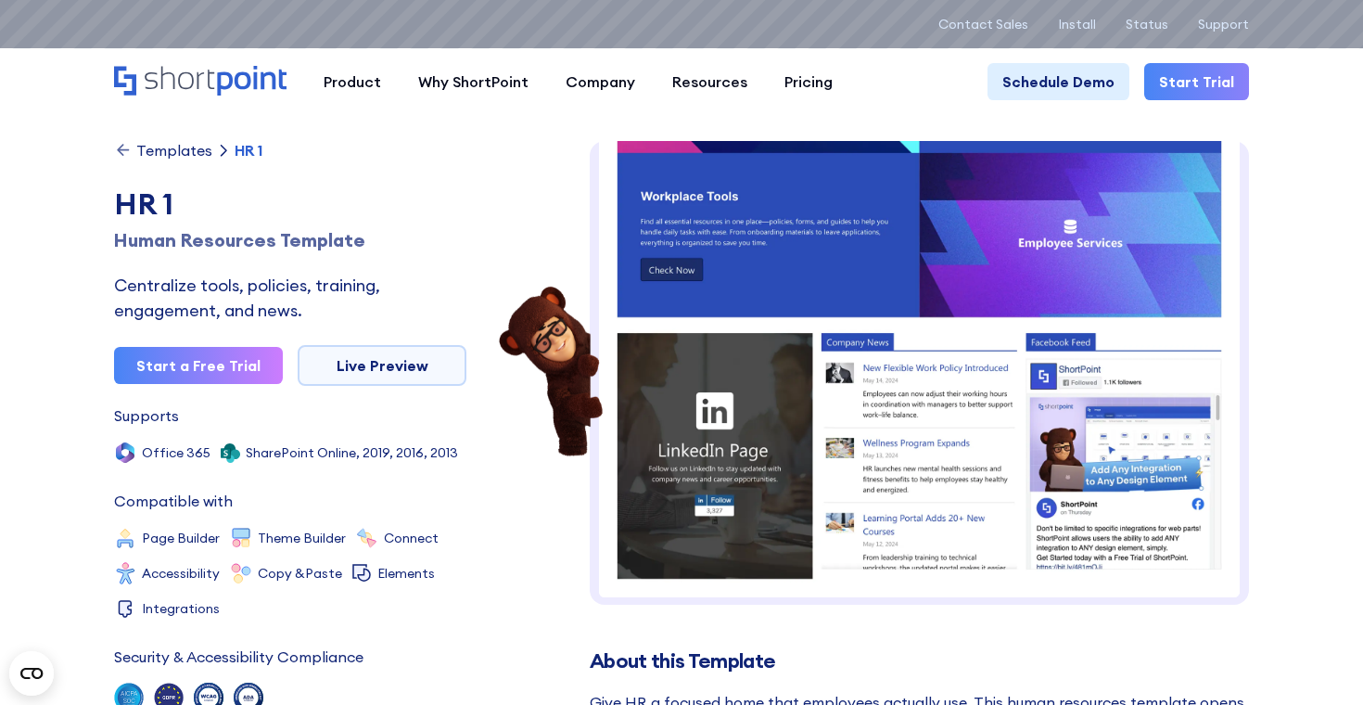
scroll to position [695, 0]
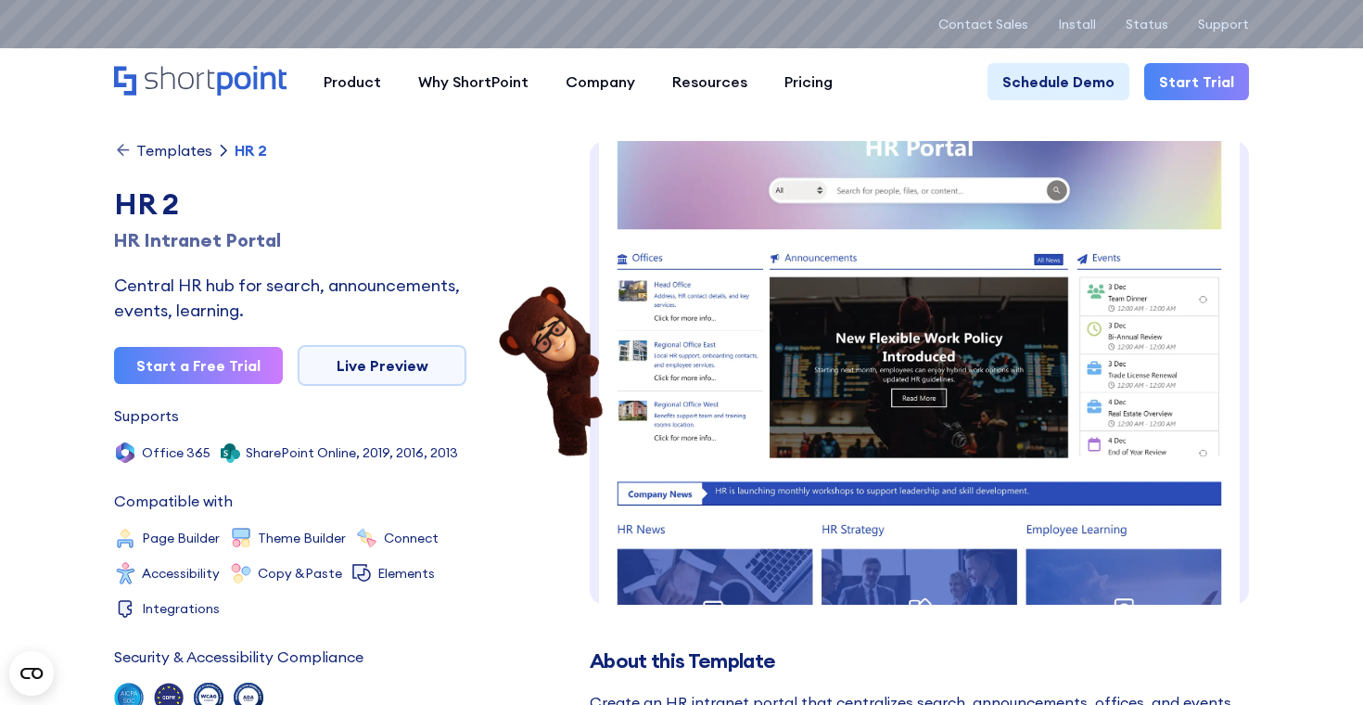
scroll to position [72, 0]
